Goal: Task Accomplishment & Management: Manage account settings

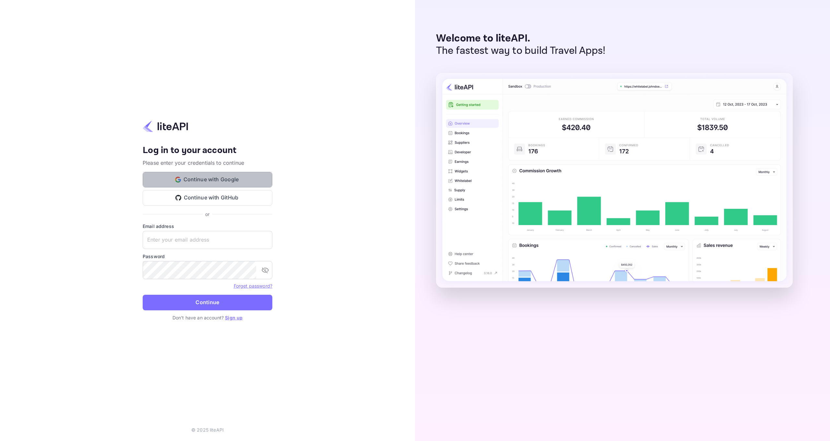
click at [247, 179] on button "Continue with Google" at bounding box center [208, 180] width 130 height 16
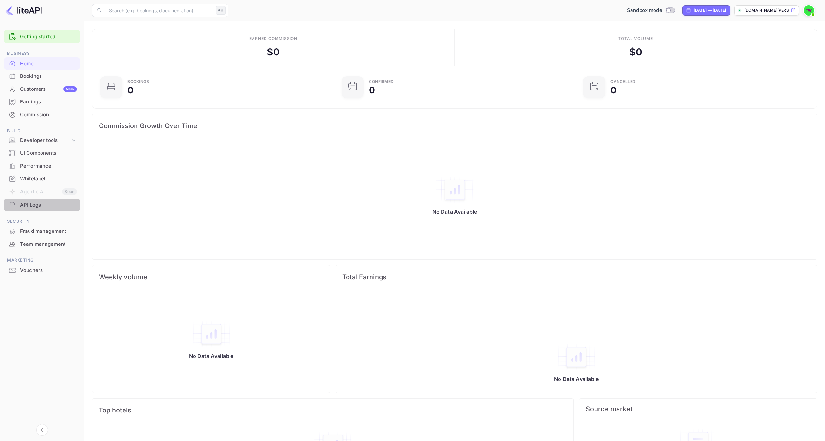
click at [32, 204] on div "API Logs" at bounding box center [48, 204] width 57 height 7
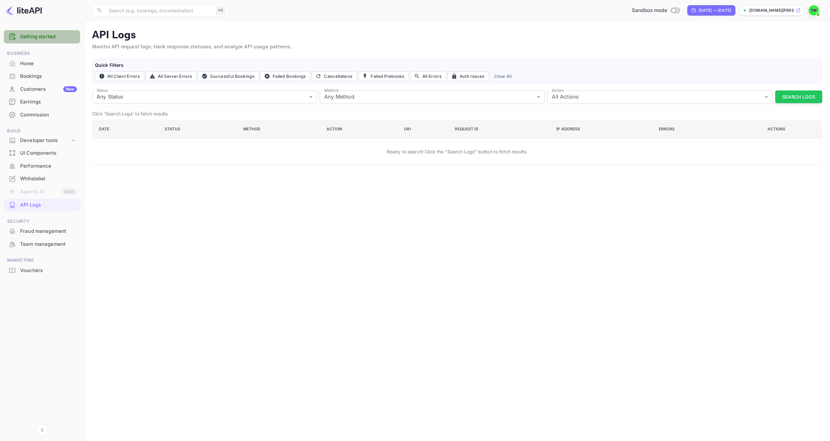
click at [31, 39] on link "Getting started" at bounding box center [48, 36] width 57 height 7
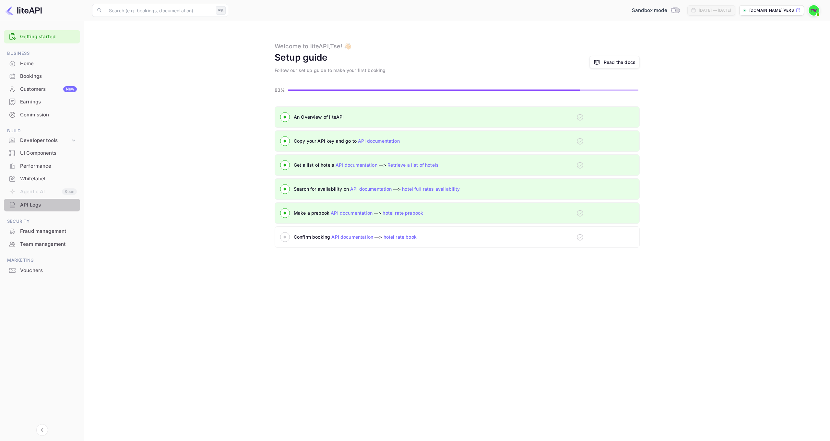
click at [32, 203] on div "API Logs" at bounding box center [48, 204] width 57 height 7
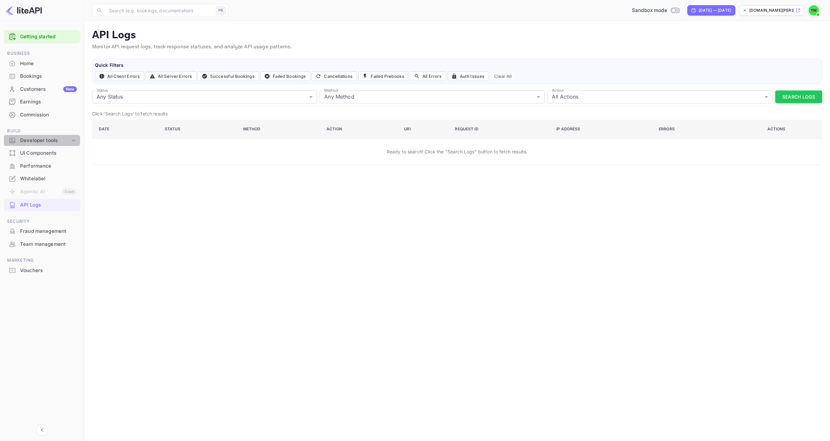
click at [49, 137] on div "Developer tools" at bounding box center [45, 140] width 50 height 7
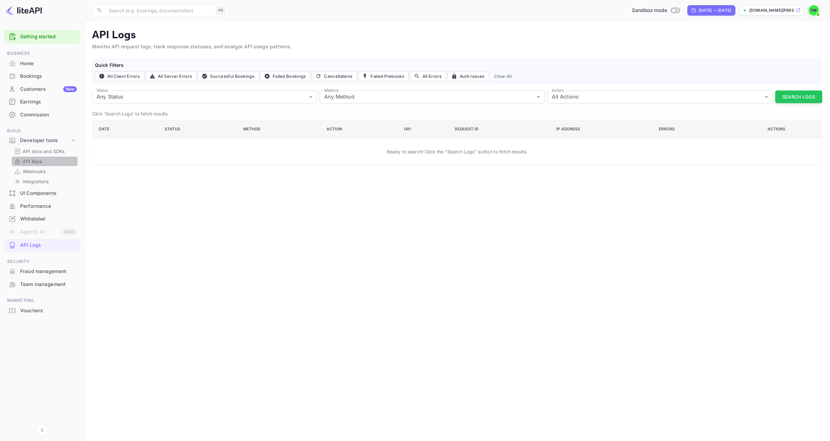
click at [33, 161] on p "API Keys" at bounding box center [32, 161] width 19 height 7
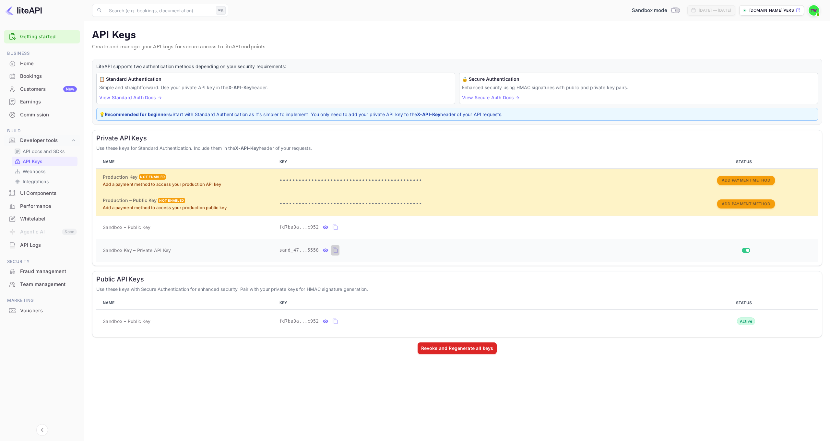
click at [337, 250] on icon "private api keys table" at bounding box center [335, 250] width 6 height 8
click at [327, 249] on icon "private api keys table" at bounding box center [326, 250] width 6 height 4
click at [327, 319] on icon "public api keys table" at bounding box center [326, 321] width 6 height 4
click at [400, 249] on icon "private api keys table" at bounding box center [401, 250] width 5 height 5
click at [43, 218] on div "Whitelabel" at bounding box center [48, 218] width 57 height 7
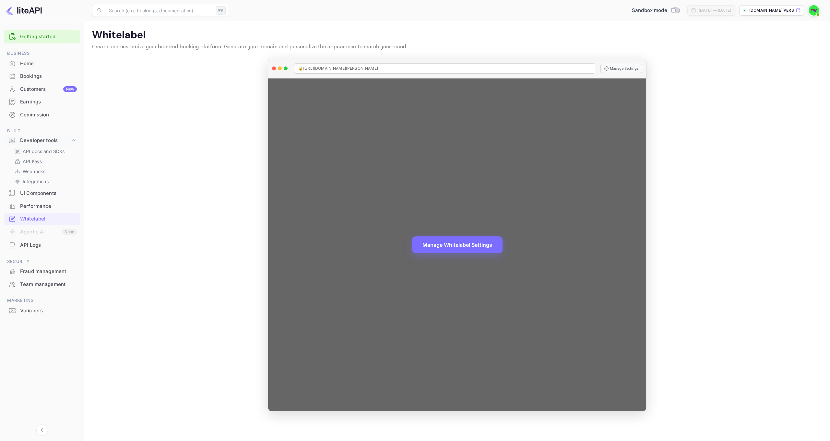
click at [410, 86] on div "Manage Whitelabel Settings" at bounding box center [457, 244] width 378 height 332
click at [282, 94] on div "Manage Whitelabel Settings" at bounding box center [457, 244] width 378 height 332
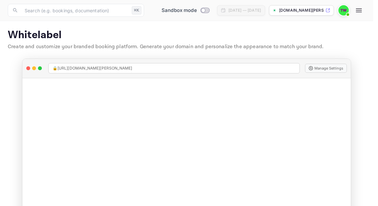
click at [364, 47] on p "Create and customize your branded booking platform. Generate your domain and pe…" at bounding box center [186, 47] width 357 height 8
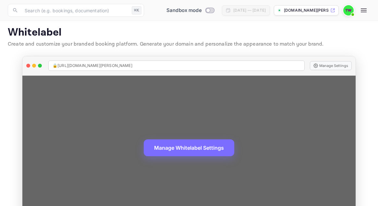
scroll to position [4, 0]
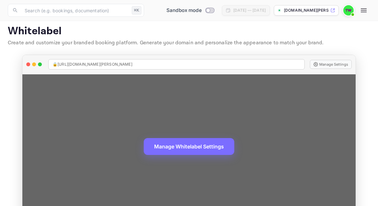
click at [153, 62] on div "🔒 https://tse-ping-wong-58s0z.nuitee.link" at bounding box center [176, 64] width 256 height 10
drag, startPoint x: 153, startPoint y: 62, endPoint x: 46, endPoint y: 64, distance: 106.6
click at [46, 64] on div "🔒 https://tse-ping-wong-58s0z.nuitee.link Manage Settings" at bounding box center [188, 64] width 333 height 19
copy div "🔒 https://tse-ping-wong-58s0z.nuitee.link"
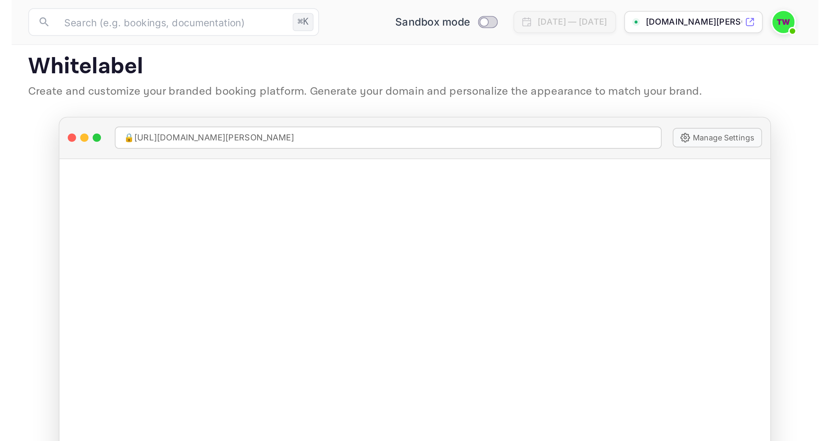
scroll to position [0, 0]
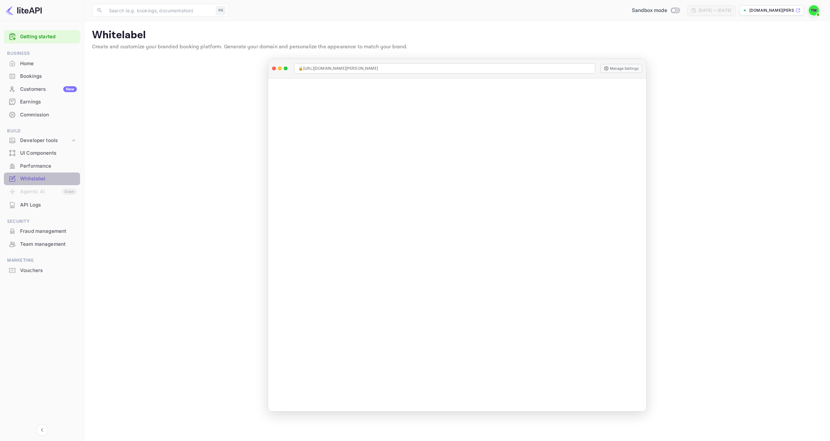
click at [37, 173] on div "Whitelabel" at bounding box center [42, 178] width 76 height 13
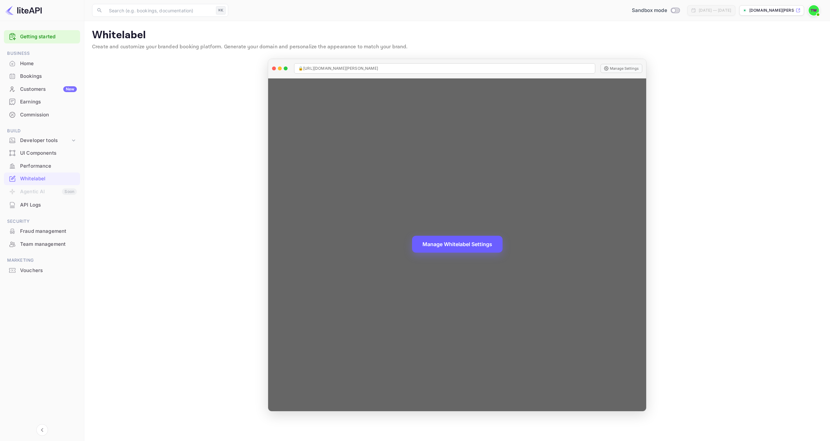
click at [469, 247] on button "Manage Whitelabel Settings" at bounding box center [457, 244] width 90 height 17
click at [461, 246] on button "Manage Whitelabel Settings" at bounding box center [457, 244] width 90 height 17
click at [620, 68] on button "Manage Settings" at bounding box center [621, 68] width 42 height 9
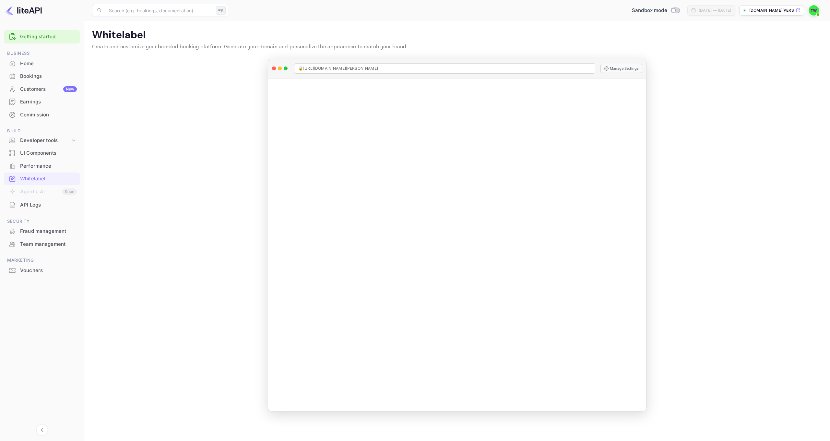
click at [220, 131] on main "Whitelabel Create and customize your branded booking platform. Generate your do…" at bounding box center [456, 231] width 745 height 420
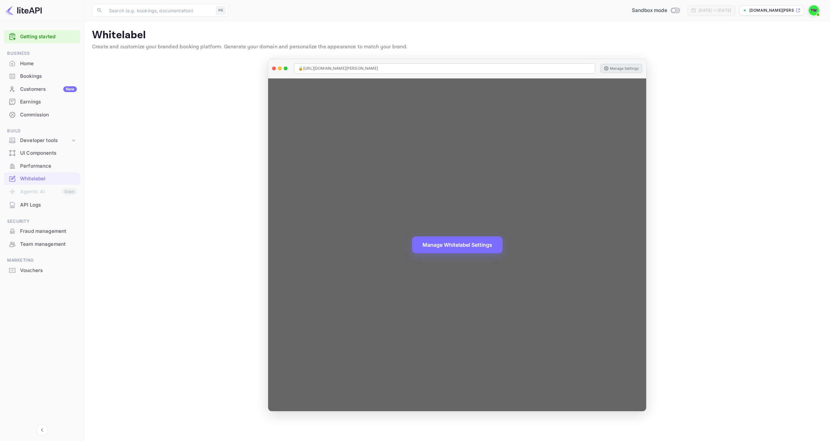
click at [623, 69] on button "Manage Settings" at bounding box center [621, 68] width 42 height 9
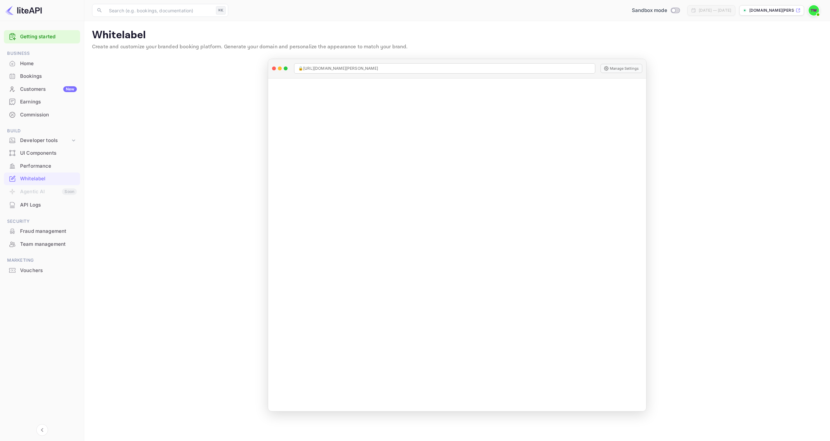
click at [371, 47] on p "Create and customize your branded booking platform. Generate your domain and pe…" at bounding box center [457, 47] width 730 height 8
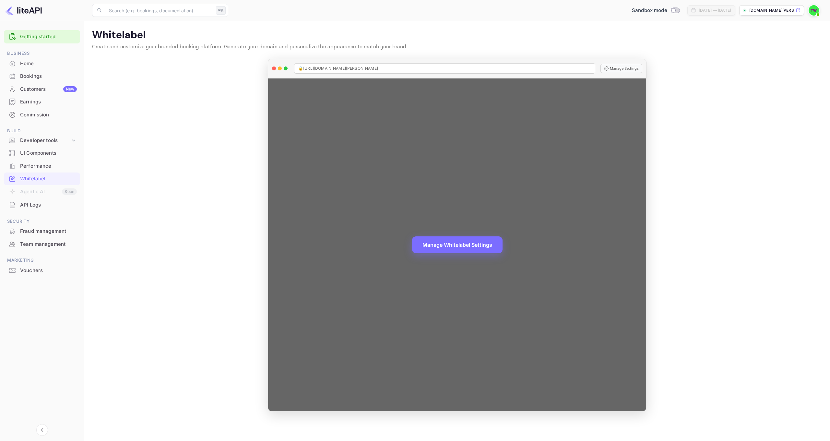
click at [353, 65] on span "🔒 https://tse-ping-wong-58s0z.nuitee.link" at bounding box center [338, 68] width 80 height 6
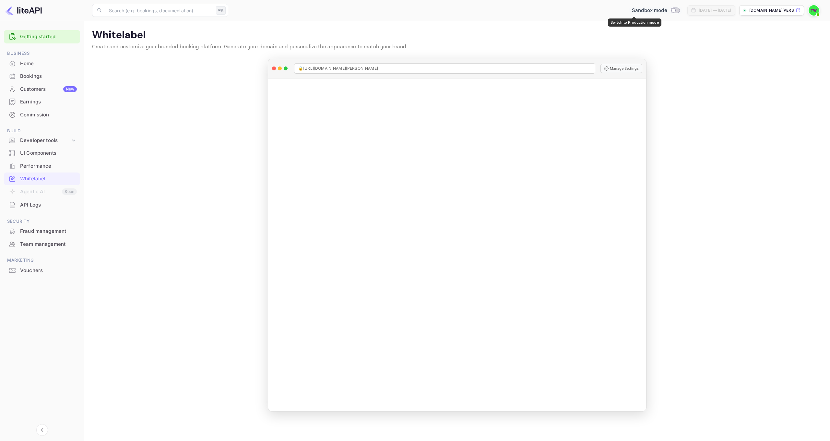
click at [667, 12] on input "Switch to Production mode" at bounding box center [673, 10] width 13 height 4
checkbox input "false"
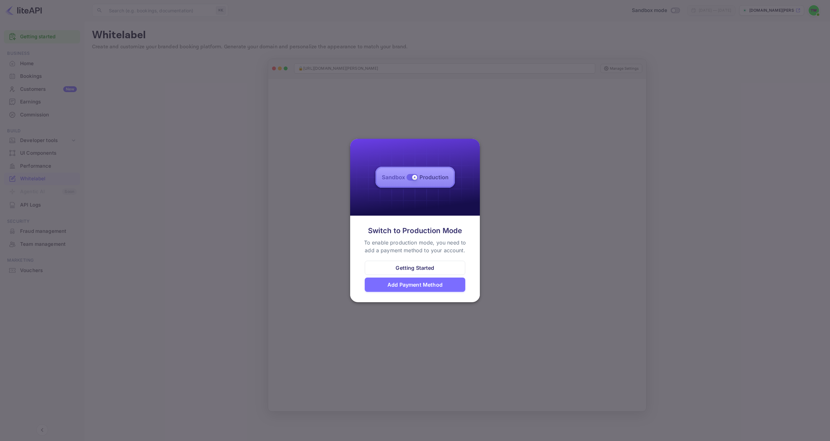
click at [427, 76] on div at bounding box center [415, 220] width 830 height 441
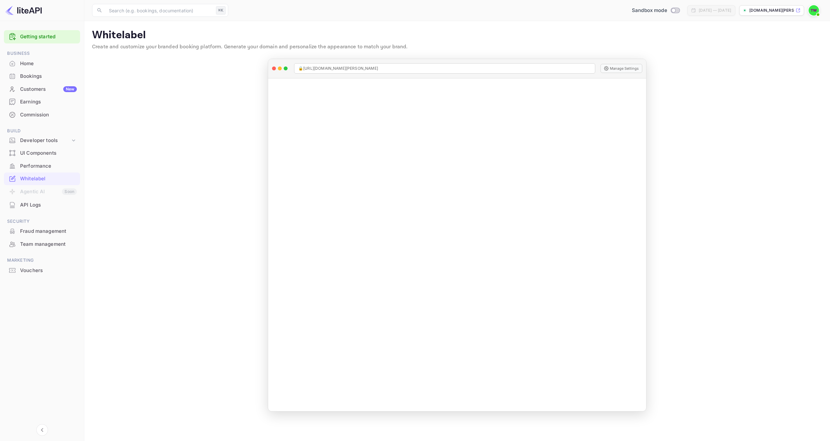
click at [770, 8] on p "tse-ping-wong-58s0z.nu..." at bounding box center [771, 10] width 45 height 6
